Goal: Communication & Community: Answer question/provide support

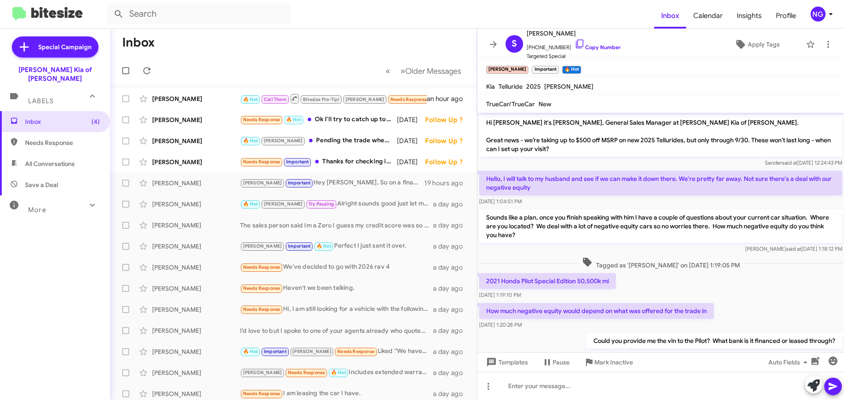
scroll to position [225, 0]
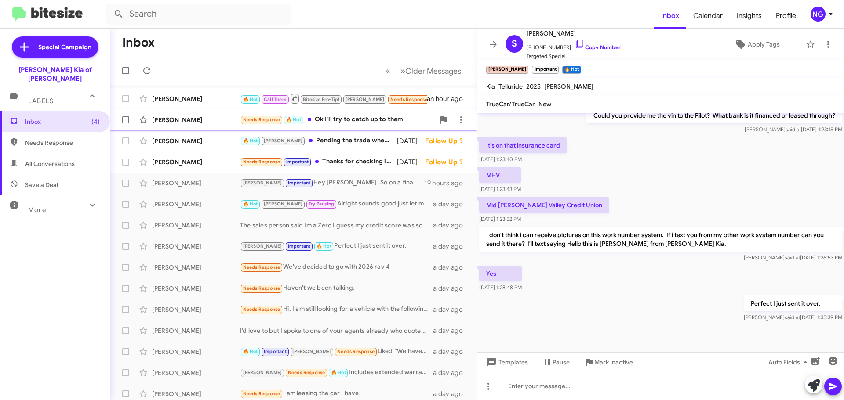
click at [356, 120] on div "Needs Response 🔥 Hot Ok I'll try to catch up to them" at bounding box center [337, 120] width 195 height 10
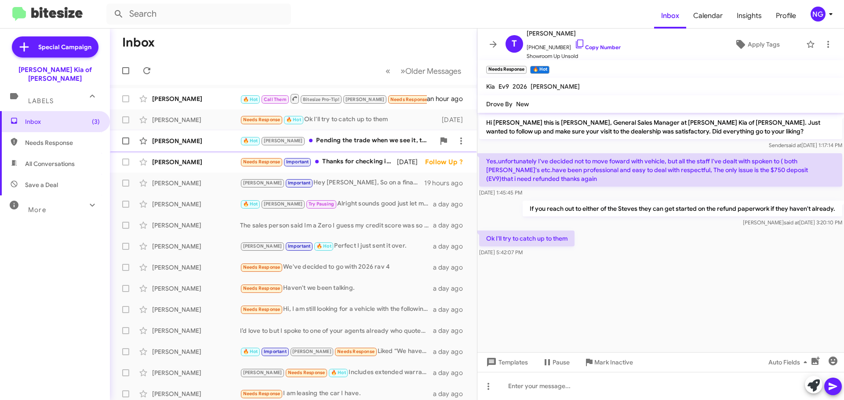
click at [376, 148] on div "[PERSON_NAME] 🔥 Hot [PERSON_NAME] the trade when we see it, that could be possi…" at bounding box center [293, 141] width 353 height 18
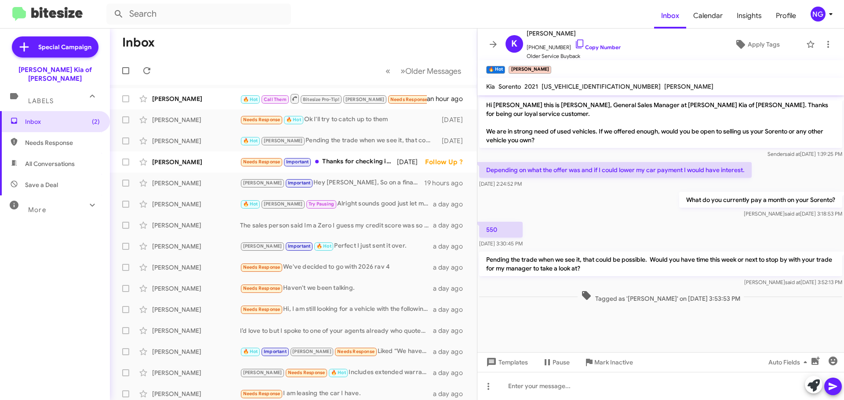
click at [500, 51] on mat-toolbar "K [PERSON_NAME] [PHONE_NUMBER] Copy Number Older Service Buyback Apply Tags" at bounding box center [660, 45] width 367 height 32
click at [486, 46] on span at bounding box center [493, 44] width 18 height 11
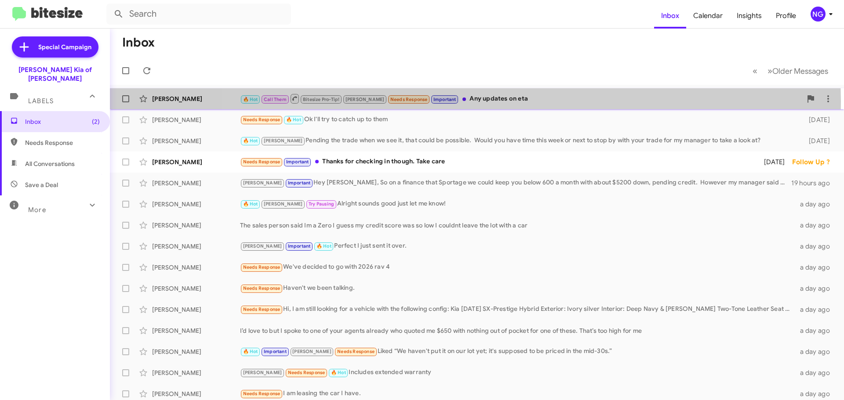
click at [475, 102] on div "🔥 Hot Call Them Bitesize Pro-Tip! [PERSON_NAME] Needs Response Important Any up…" at bounding box center [521, 98] width 562 height 11
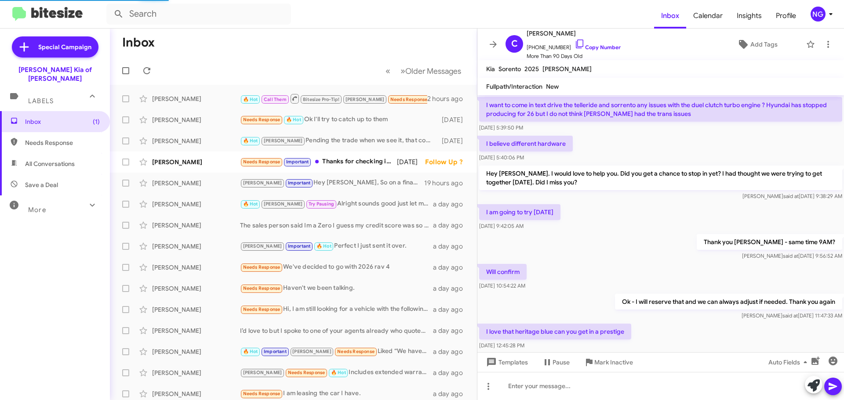
scroll to position [393, 0]
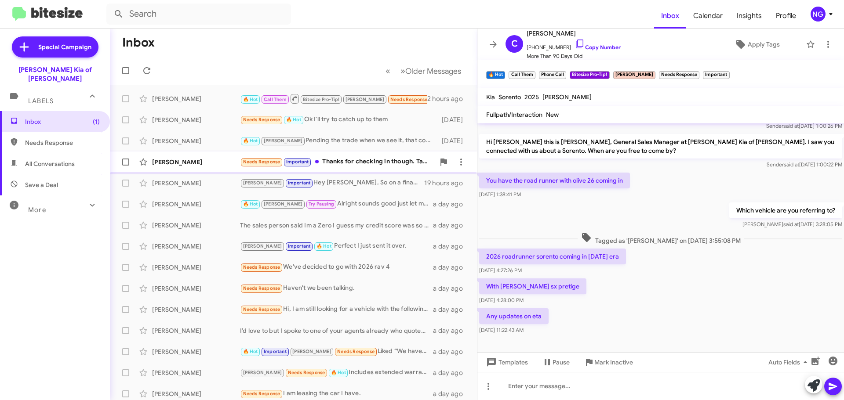
click at [353, 157] on div "Needs Response Important Thanks for checking in though. Take care" at bounding box center [337, 162] width 195 height 10
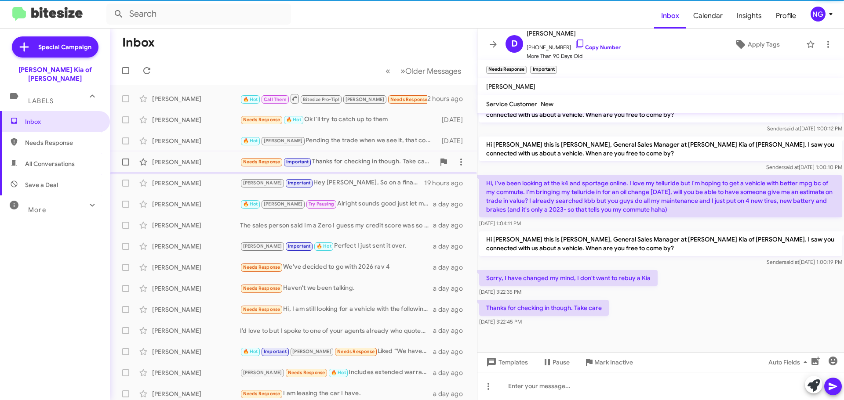
scroll to position [219, 0]
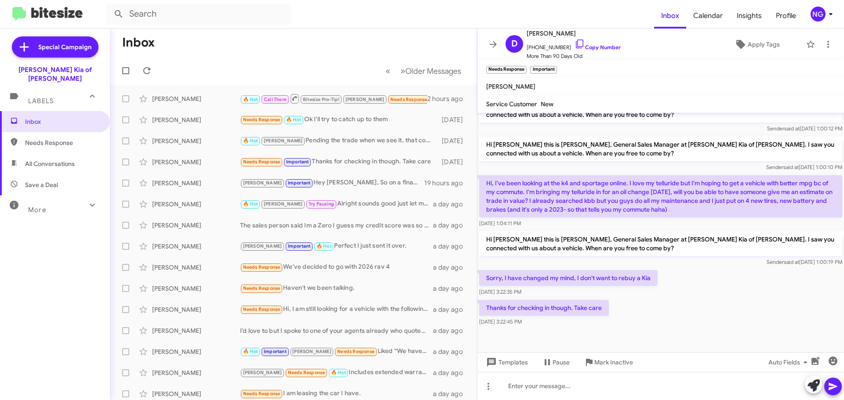
click at [685, 224] on div "[DATE] 1:04:11 PM" at bounding box center [660, 223] width 363 height 9
click at [683, 244] on p "Hi [PERSON_NAME] this is [PERSON_NAME], General Sales Manager at [PERSON_NAME] …" at bounding box center [660, 244] width 363 height 25
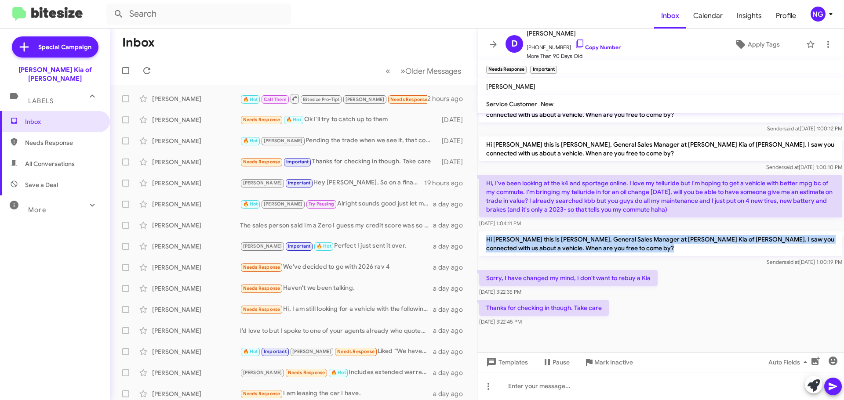
click at [683, 244] on p "Hi [PERSON_NAME] this is [PERSON_NAME], General Sales Manager at [PERSON_NAME] …" at bounding box center [660, 244] width 363 height 25
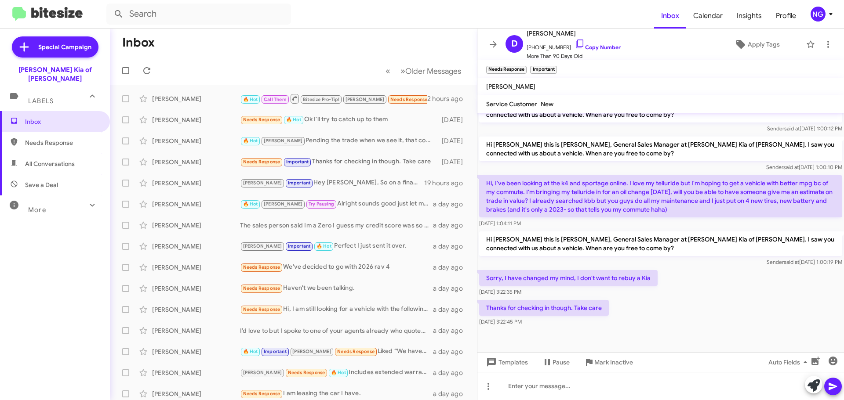
click at [705, 288] on div "Sorry, I have changed my mind, I don't want to rebuy a Kia [DATE] 3:22:35 PM" at bounding box center [660, 284] width 367 height 30
click at [634, 225] on div "[DATE] 1:04:11 PM" at bounding box center [660, 223] width 363 height 9
click at [640, 244] on p "Hi [PERSON_NAME] this is [PERSON_NAME], General Sales Manager at [PERSON_NAME] …" at bounding box center [660, 244] width 363 height 25
click at [691, 306] on div "Thanks for checking in though. Take care [DATE] 3:22:45 PM" at bounding box center [660, 313] width 367 height 30
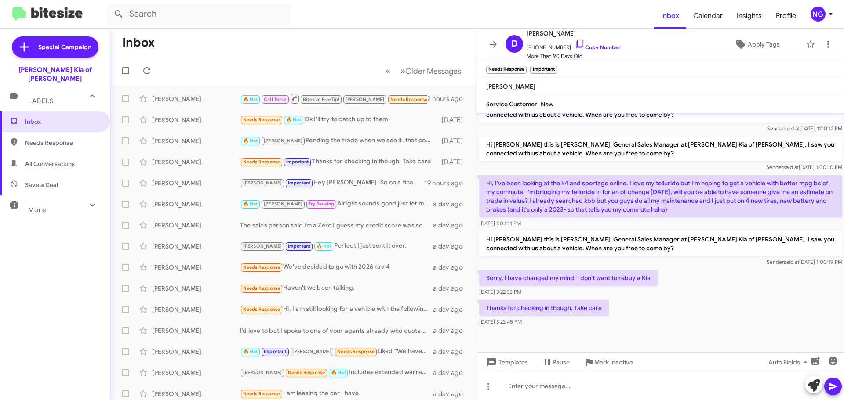
click at [691, 306] on div "Thanks for checking in though. Take care [DATE] 3:22:45 PM" at bounding box center [660, 313] width 367 height 30
